Goal: Information Seeking & Learning: Learn about a topic

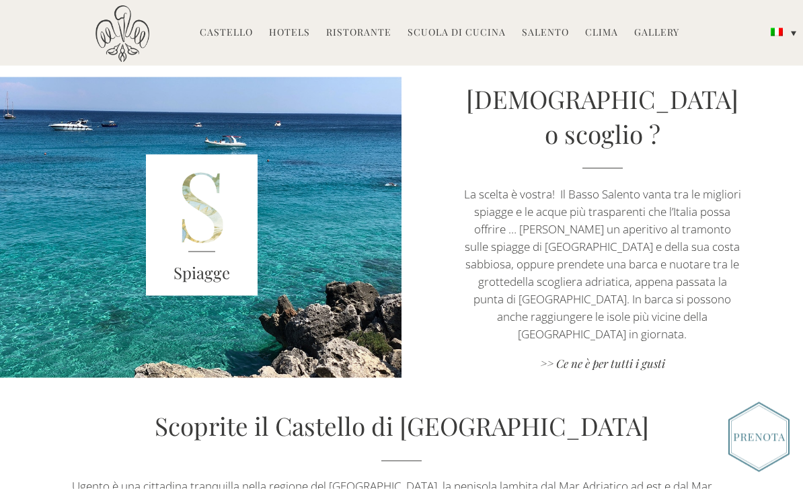
scroll to position [1713, 0]
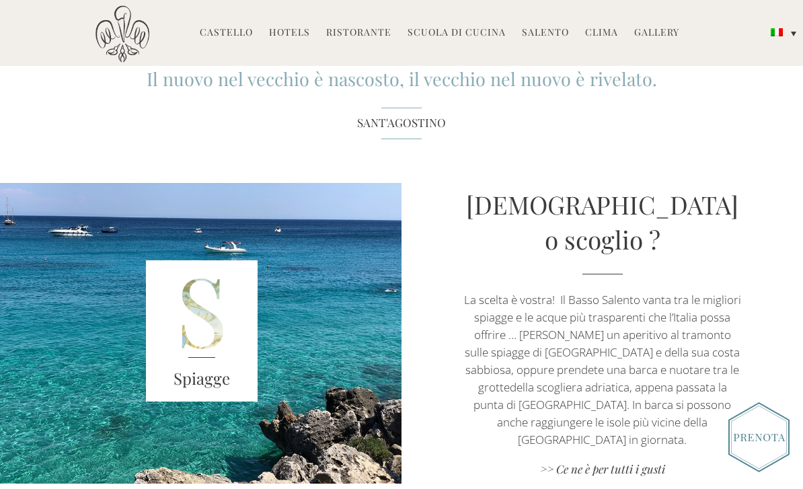
click at [289, 41] on link "Hotels" at bounding box center [289, 33] width 41 height 15
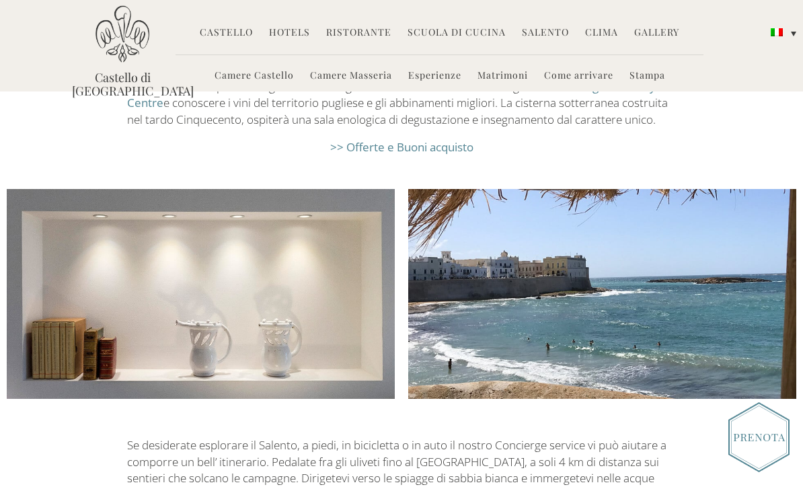
scroll to position [1838, 0]
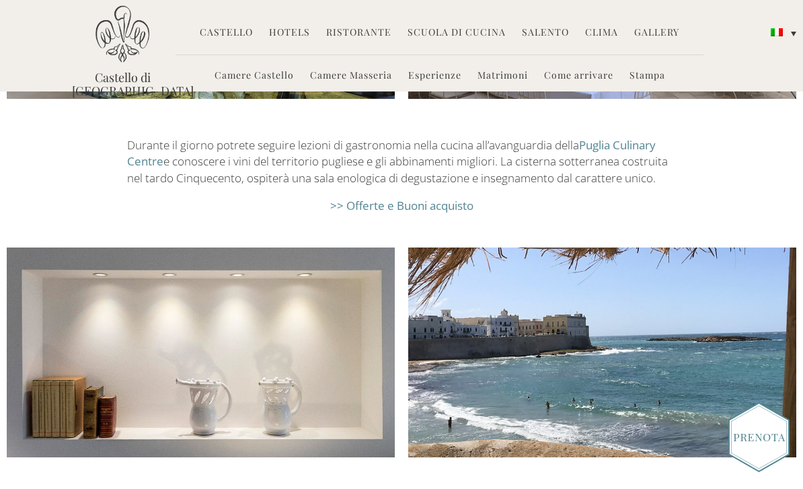
click at [496, 82] on link "Matrimoni" at bounding box center [503, 76] width 50 height 15
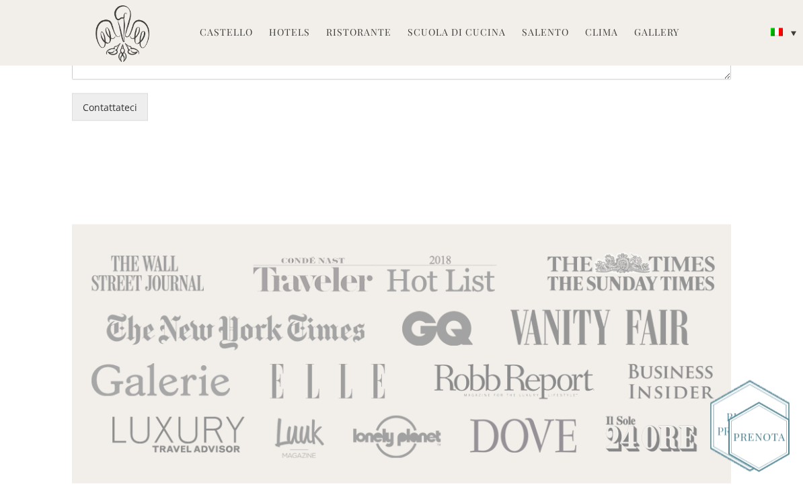
scroll to position [5135, 0]
click at [649, 34] on link "Gallery" at bounding box center [656, 33] width 45 height 15
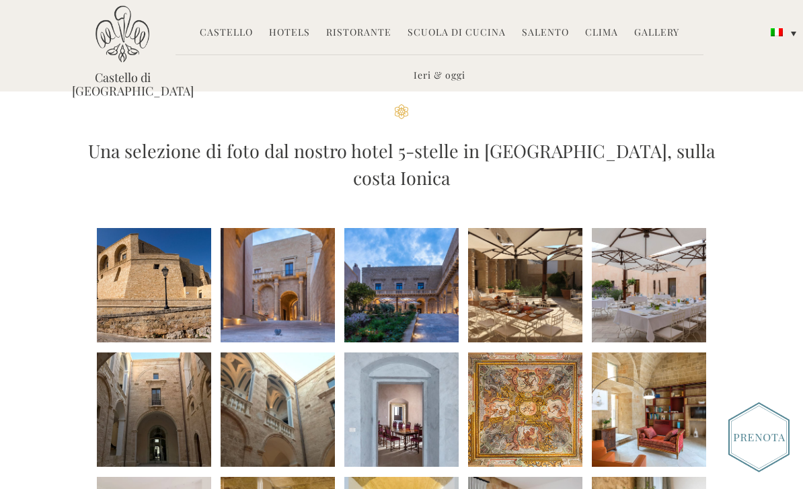
scroll to position [71, 0]
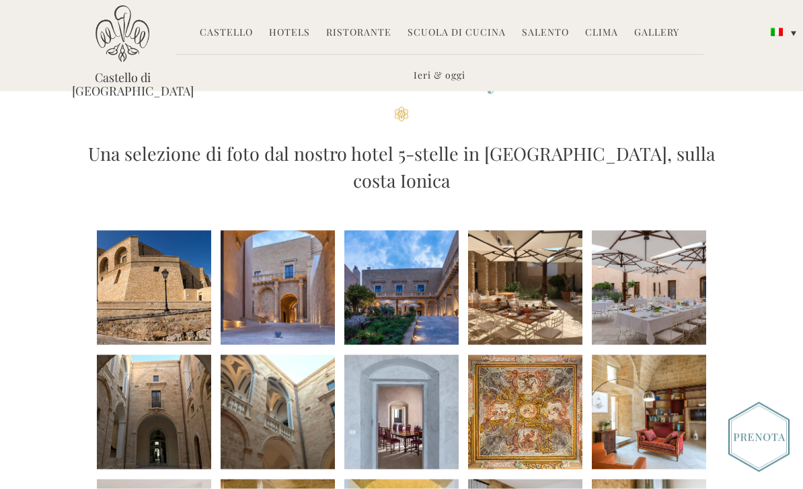
click at [436, 272] on li at bounding box center [401, 288] width 114 height 114
